Goal: Transaction & Acquisition: Purchase product/service

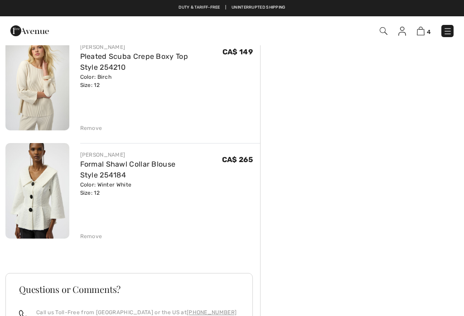
click at [84, 233] on div "Remove" at bounding box center [91, 237] width 22 height 8
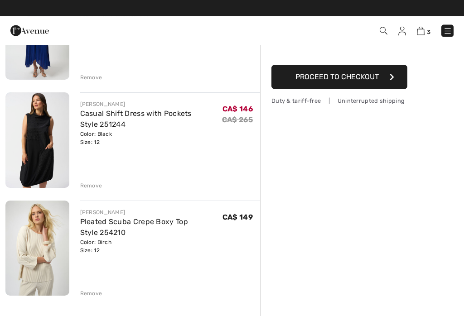
scroll to position [134, 0]
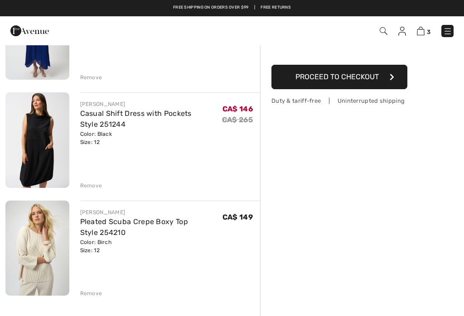
click at [89, 222] on link "Pleated Scuba Crepe Boxy Top Style 254210" at bounding box center [134, 227] width 108 height 19
click at [36, 240] on img at bounding box center [37, 248] width 64 height 95
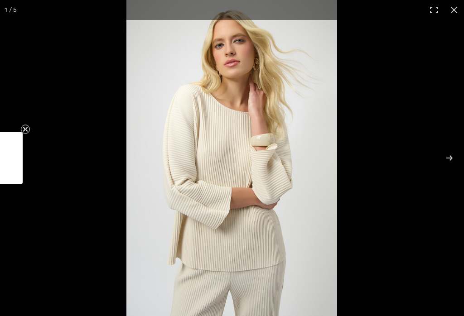
checkbox input "true"
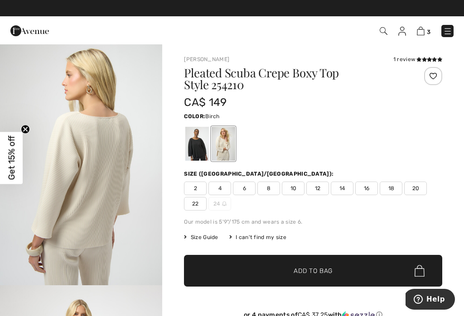
scroll to position [245, 0]
